Goal: Obtain resource: Obtain resource

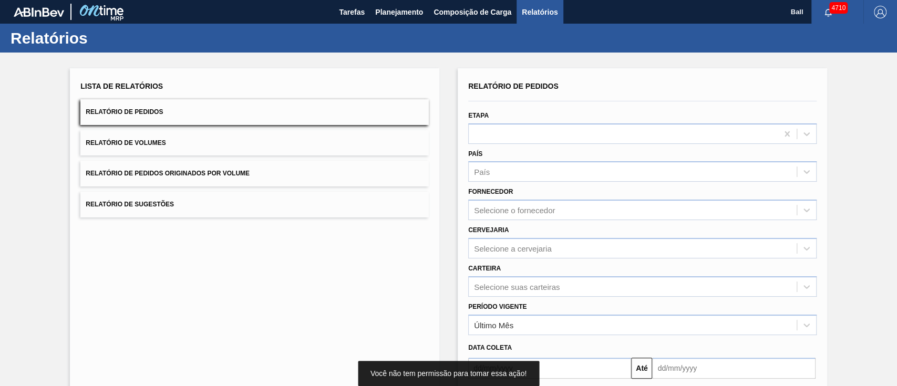
click at [321, 147] on button "Relatório de Volumes" at bounding box center [254, 143] width 348 height 26
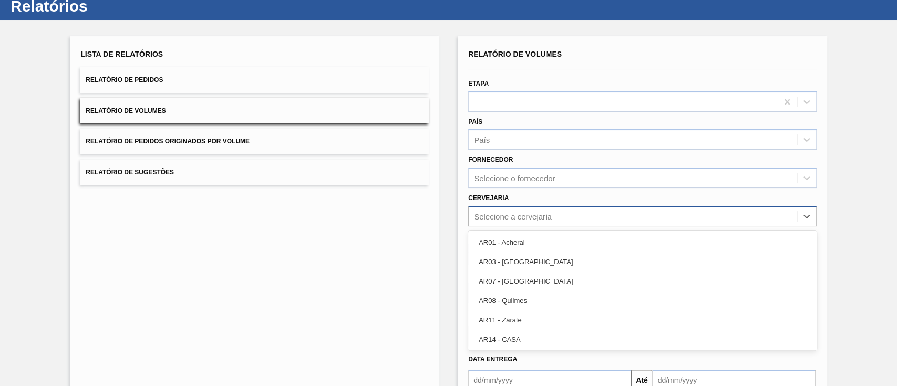
click at [557, 226] on div "option AR01 - Acheral focused, 1 of 93. 93 results available. Use Up and Down t…" at bounding box center [642, 216] width 348 height 20
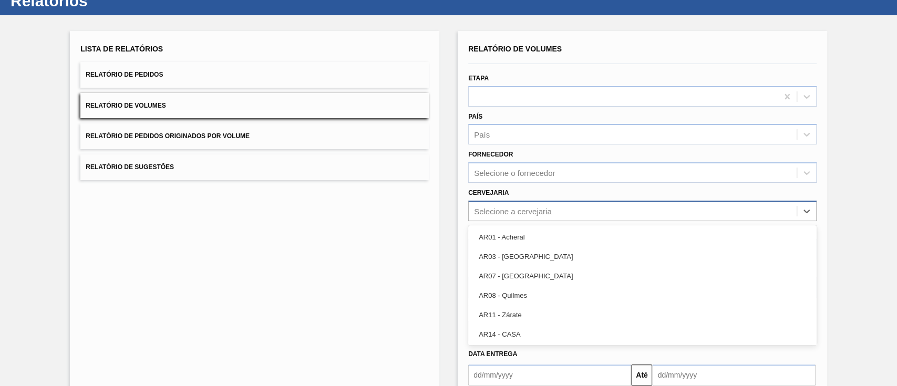
scroll to position [38, 0]
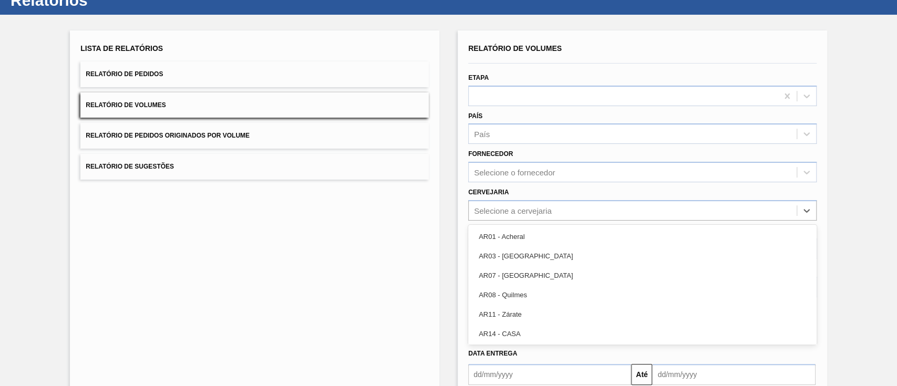
click at [449, 185] on div "Lista de Relatórios Relatório de Pedidos Relatório de Volumes Relatório de Pedi…" at bounding box center [448, 232] width 897 height 434
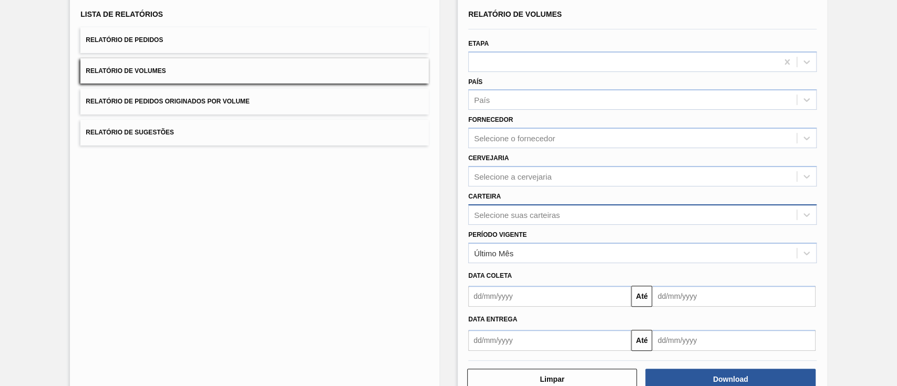
click at [500, 225] on div "Selecione suas carteiras" at bounding box center [642, 214] width 348 height 20
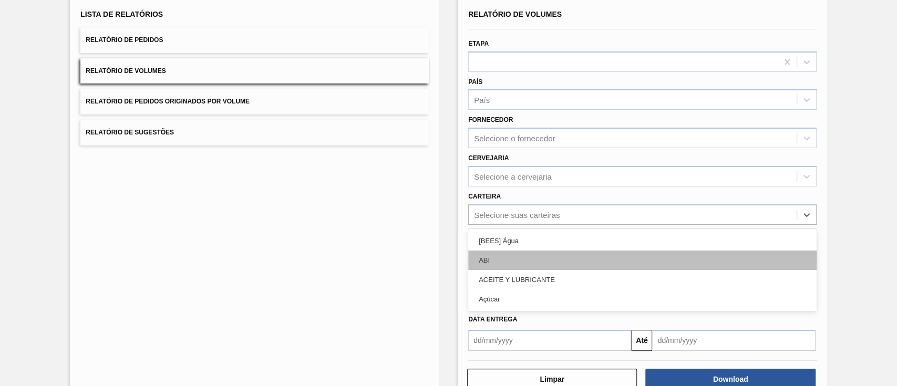
scroll to position [76, 0]
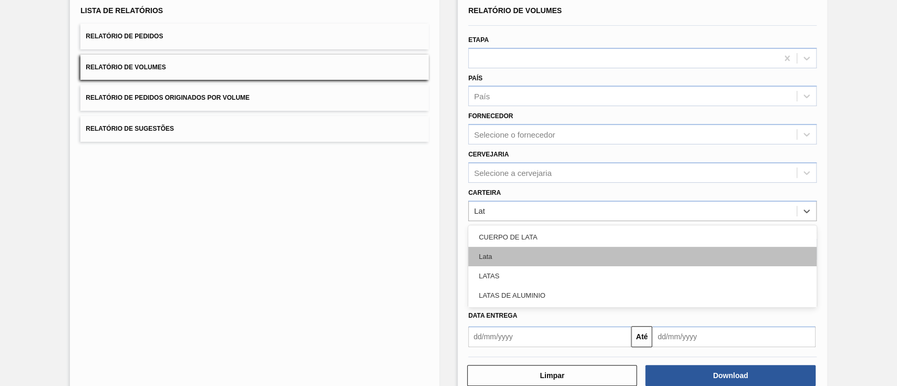
type input "Lata"
click at [499, 251] on div "Lata" at bounding box center [642, 256] width 348 height 19
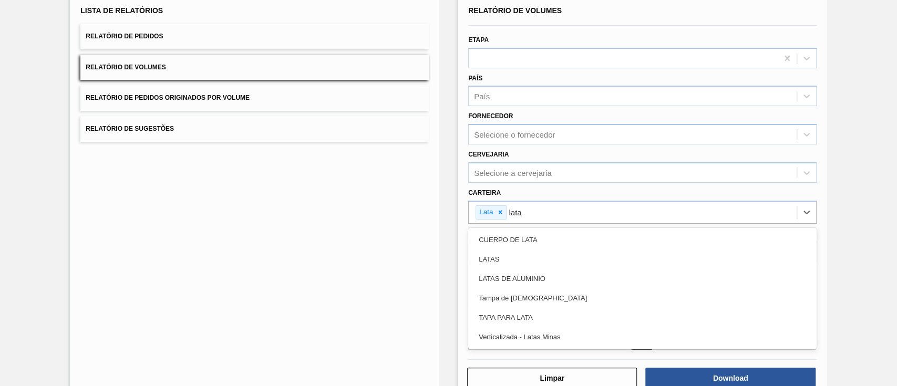
type input "latas"
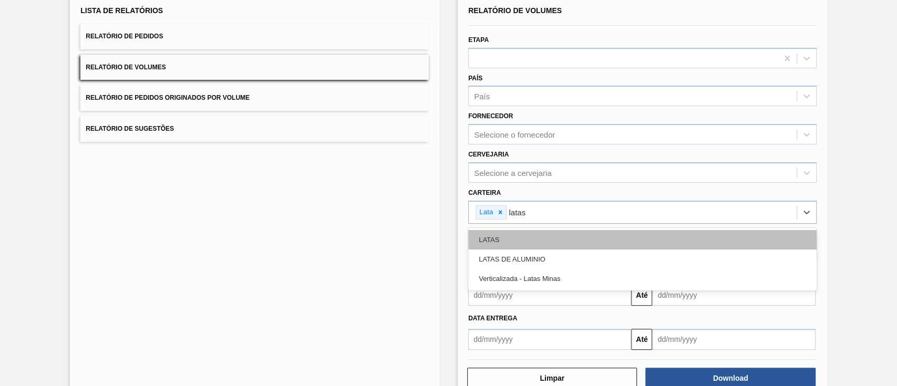
click at [505, 234] on div "LATAS" at bounding box center [642, 239] width 348 height 19
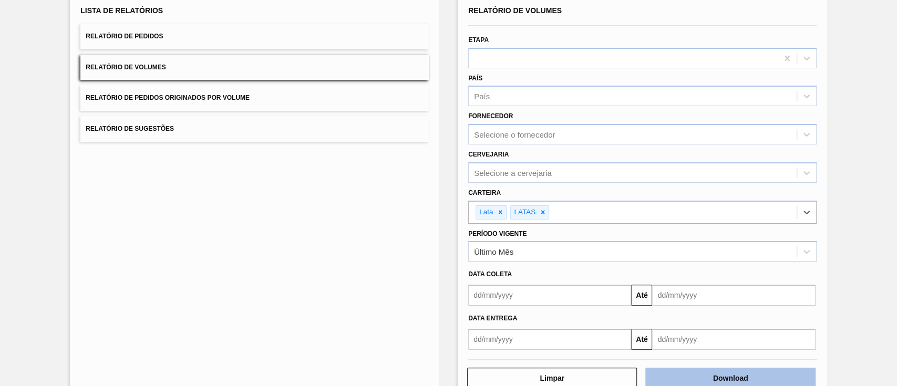
click at [761, 372] on button "Download" at bounding box center [730, 378] width 170 height 21
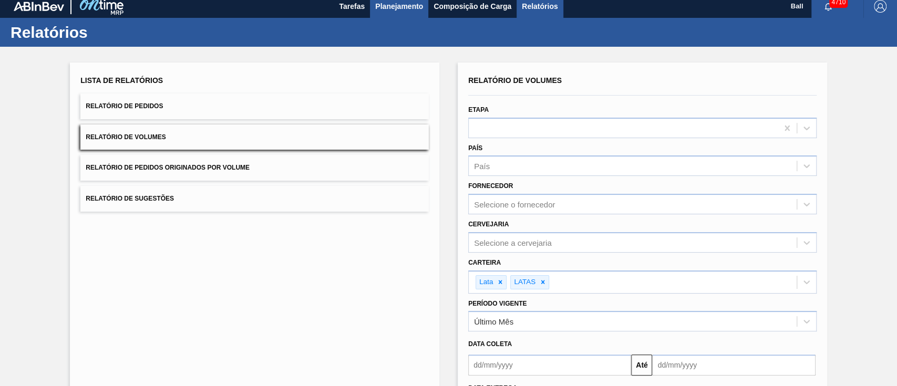
scroll to position [0, 0]
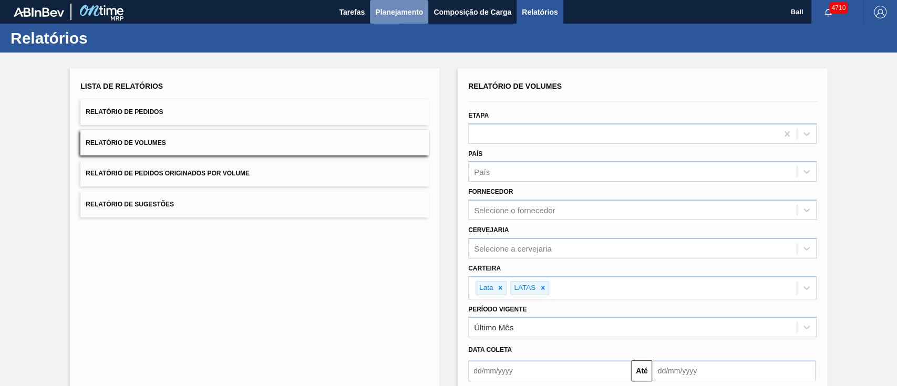
click at [395, 12] on span "Planejamento" at bounding box center [399, 12] width 48 height 13
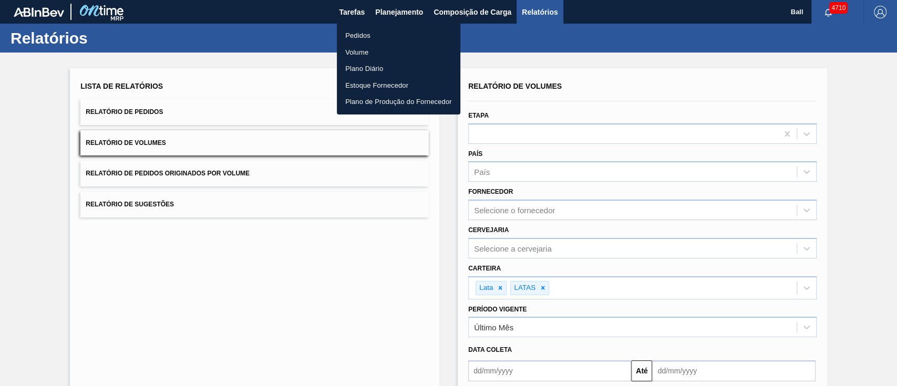
click at [388, 34] on li "Pedidos" at bounding box center [398, 35] width 123 height 17
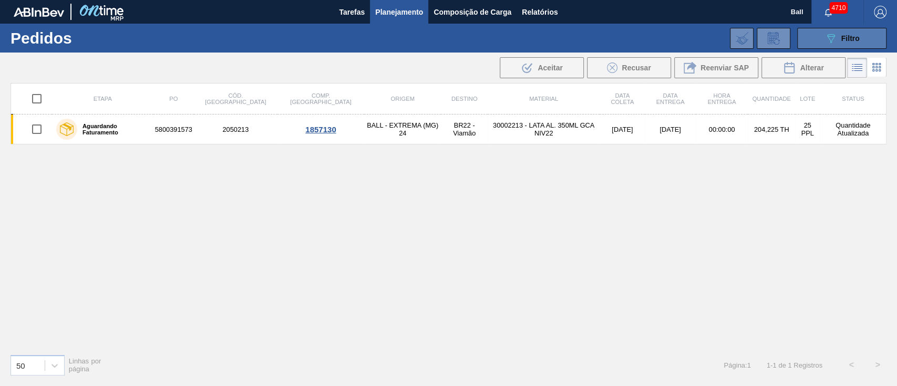
click at [869, 37] on button "089F7B8B-B2A5-4AFE-B5C0-19BA573D28AC Filtro" at bounding box center [841, 38] width 89 height 21
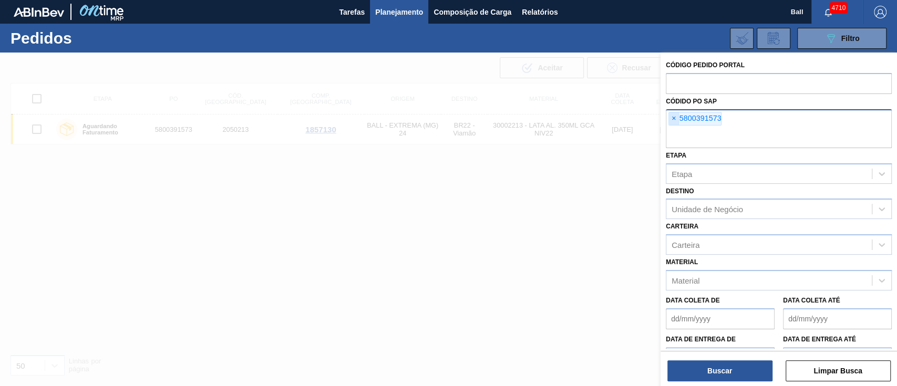
click at [673, 116] on span "×" at bounding box center [674, 118] width 10 height 13
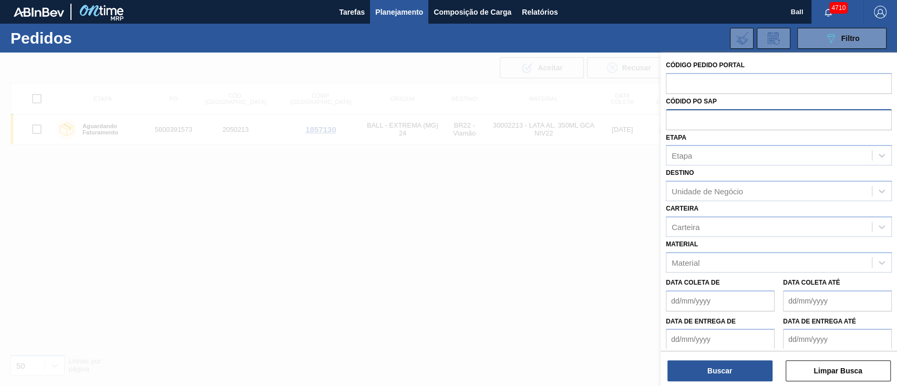
paste input "5800388722"
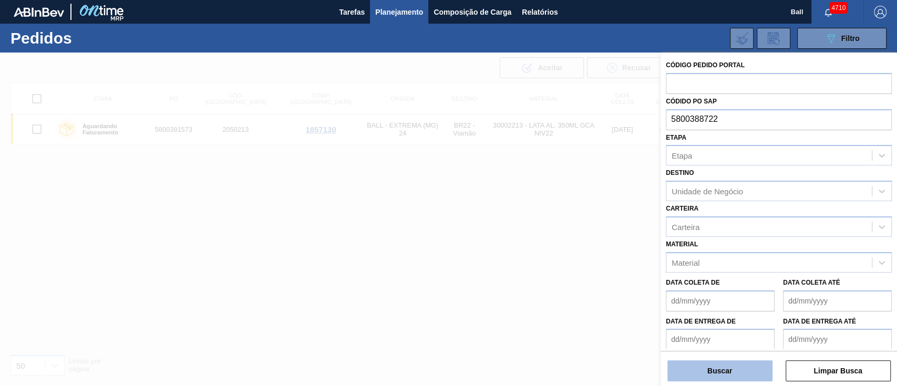
type input "5800388722"
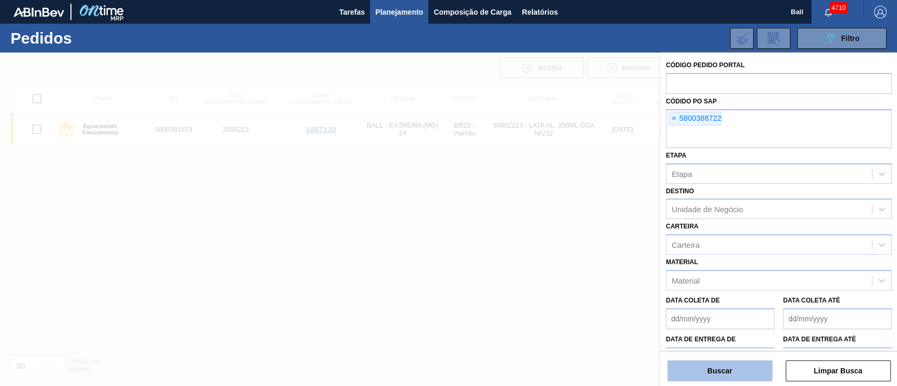
click at [710, 369] on button "Buscar" at bounding box center [719, 370] width 105 height 21
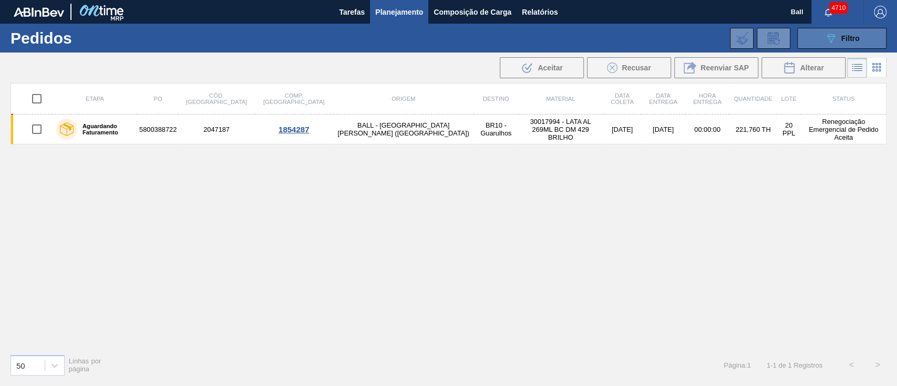
click at [877, 32] on button "089F7B8B-B2A5-4AFE-B5C0-19BA573D28AC Filtro" at bounding box center [841, 38] width 89 height 21
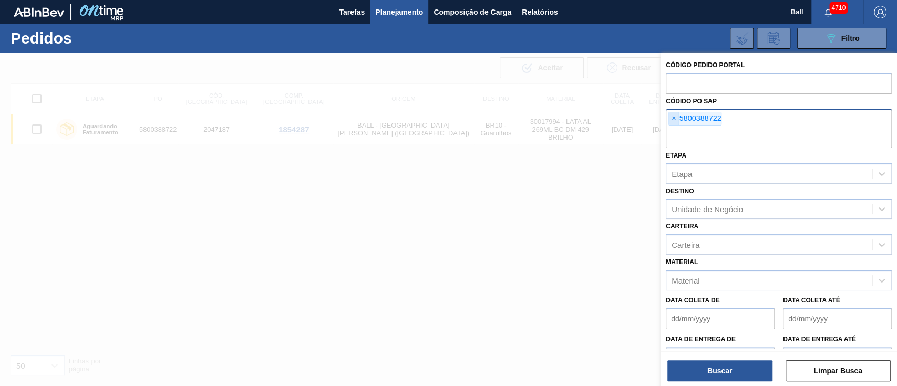
click at [669, 117] on span "×" at bounding box center [674, 118] width 10 height 13
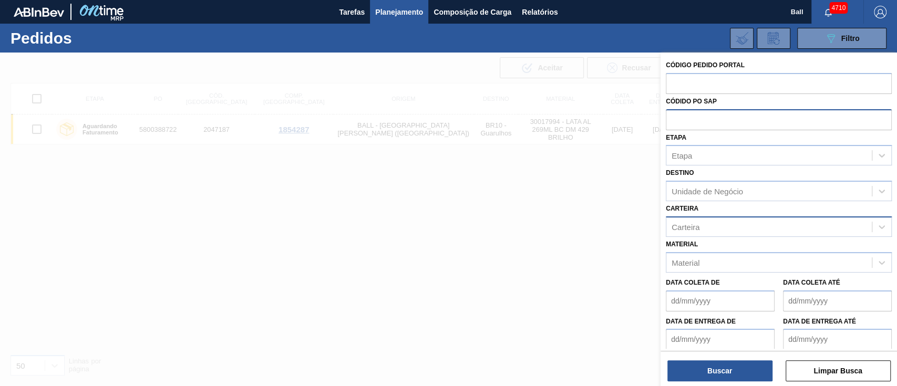
paste input "5800390876"
type input "5800390876"
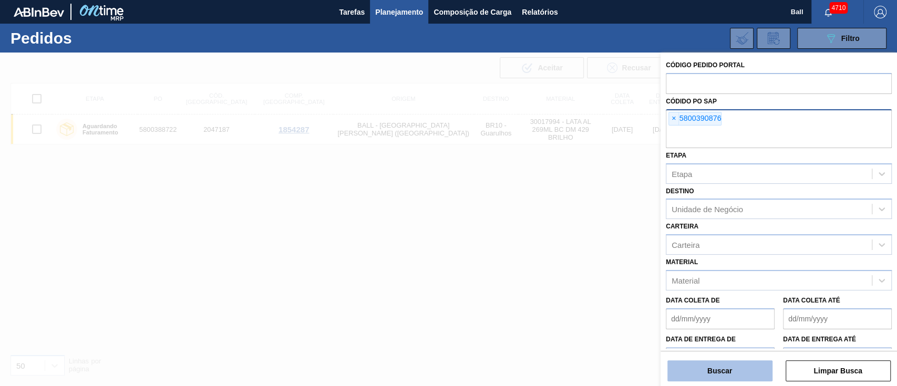
click at [746, 371] on button "Buscar" at bounding box center [719, 370] width 105 height 21
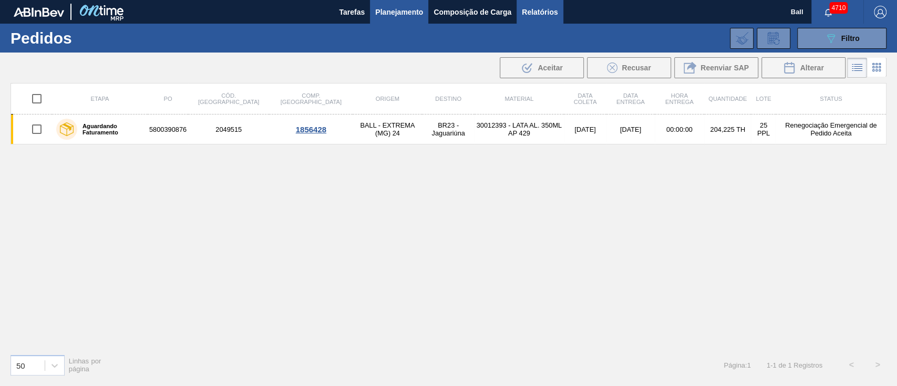
click at [540, 9] on span "Relatórios" at bounding box center [540, 12] width 36 height 13
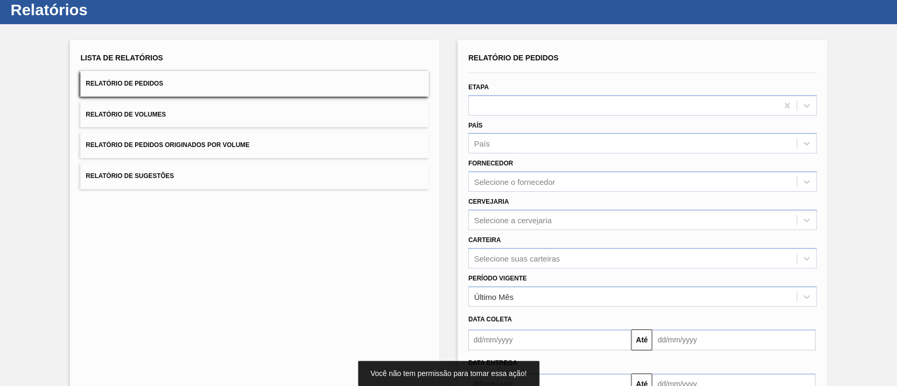
click at [556, 230] on div "Selecione a cervejaria" at bounding box center [642, 220] width 348 height 20
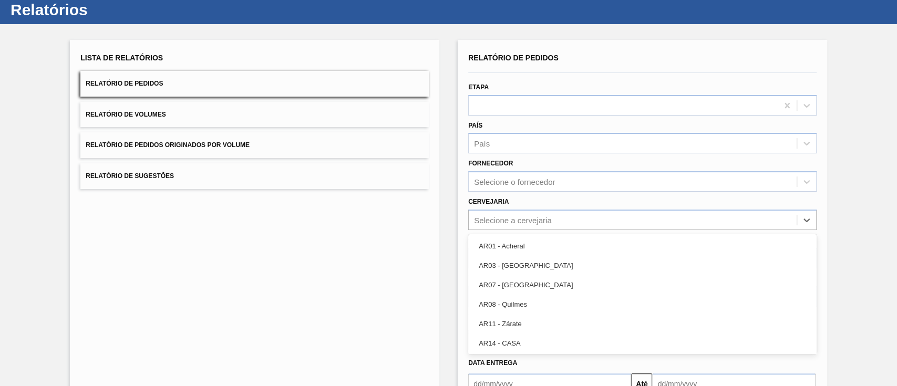
scroll to position [38, 0]
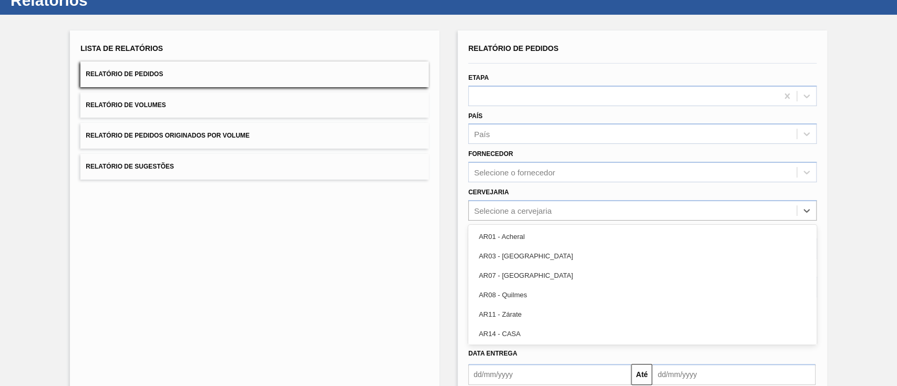
click at [400, 231] on div "Lista de Relatórios Relatório de Pedidos Relatório de Volumes Relatório de Pedi…" at bounding box center [254, 232] width 369 height 405
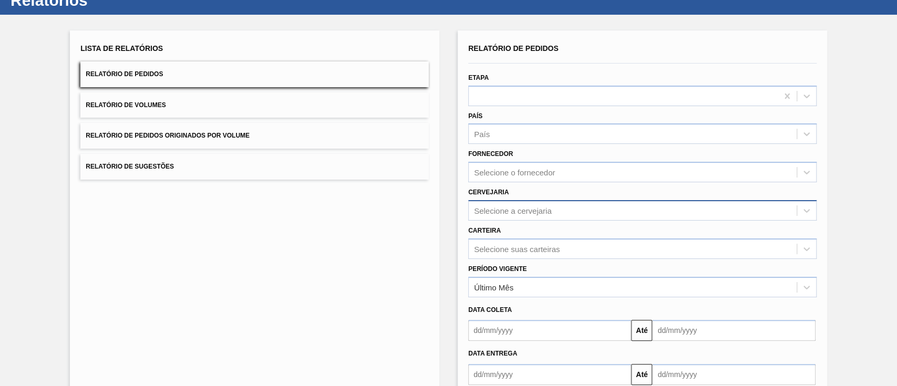
click at [538, 208] on div "Selecione a cervejaria" at bounding box center [513, 210] width 78 height 9
type input "I"
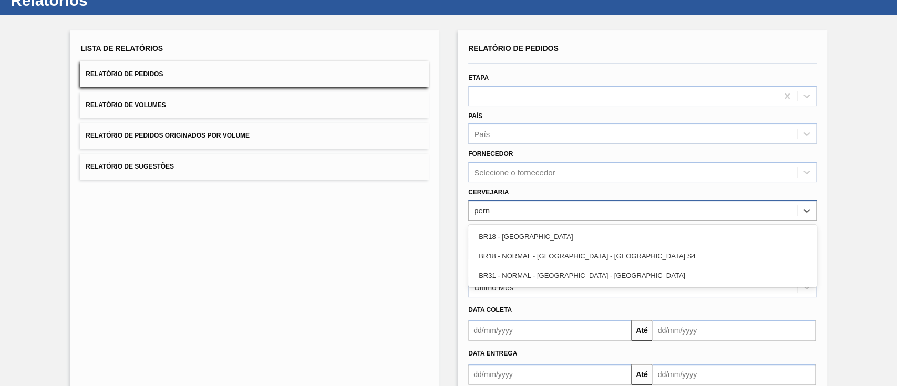
type input "perna"
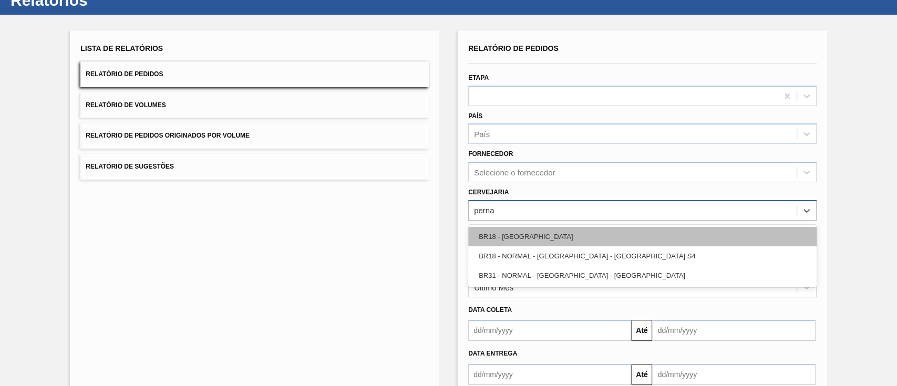
click at [551, 231] on div "BR18 - [GEOGRAPHIC_DATA]" at bounding box center [642, 236] width 348 height 19
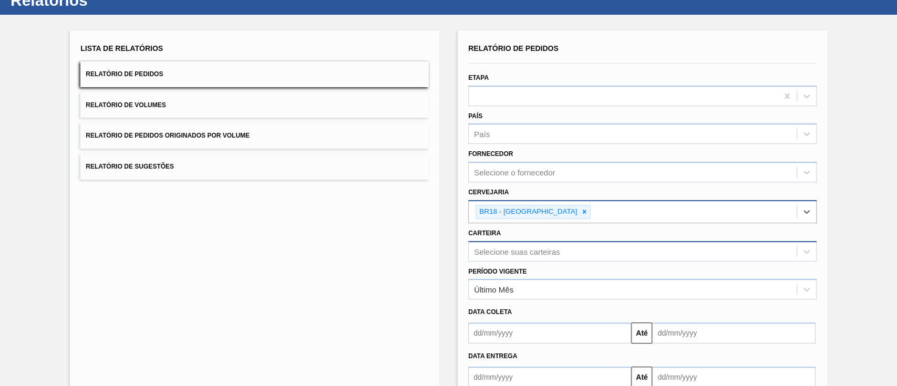
click at [544, 252] on div "Selecione suas carteiras" at bounding box center [642, 251] width 348 height 20
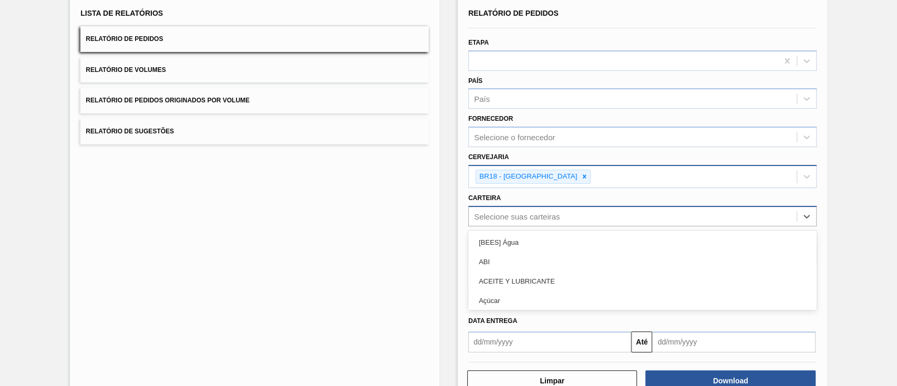
scroll to position [78, 0]
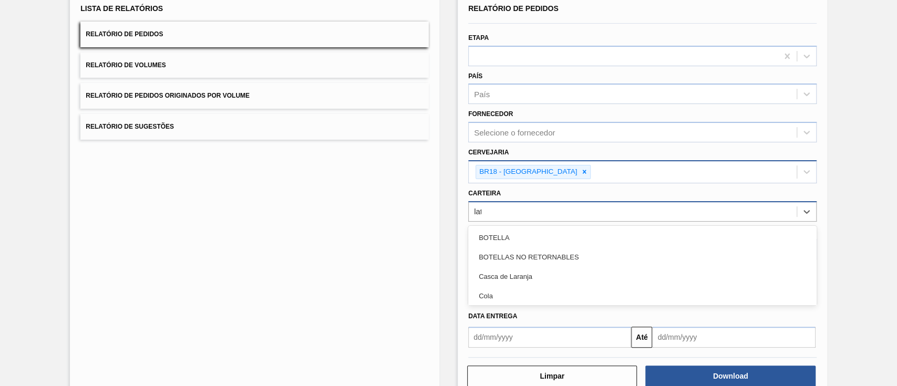
type input "lata"
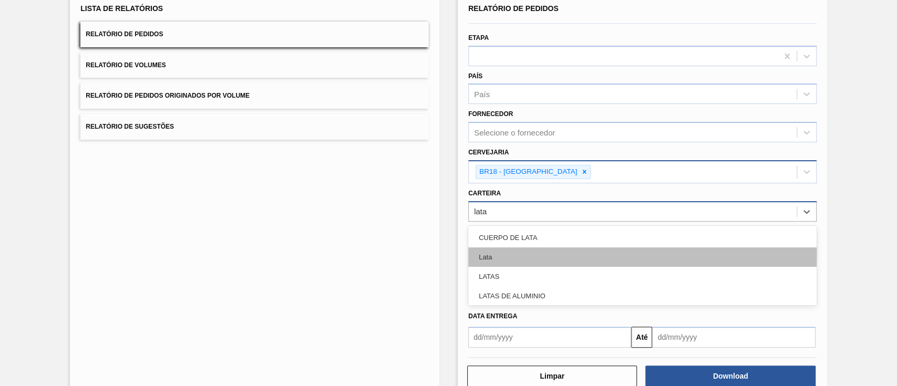
click at [543, 252] on div "Lata" at bounding box center [642, 256] width 348 height 19
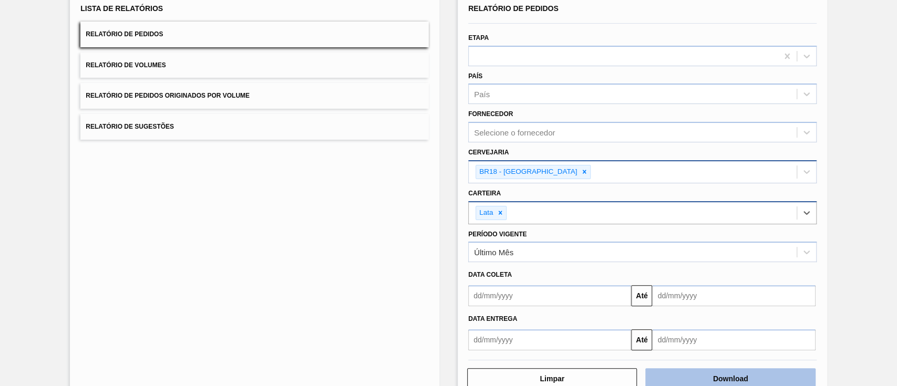
click at [718, 376] on button "Download" at bounding box center [730, 378] width 170 height 21
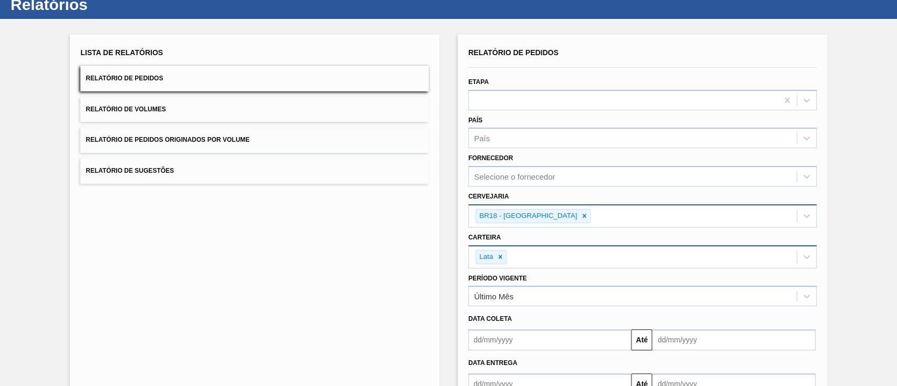
scroll to position [0, 0]
